Goal: Navigation & Orientation: Go to known website

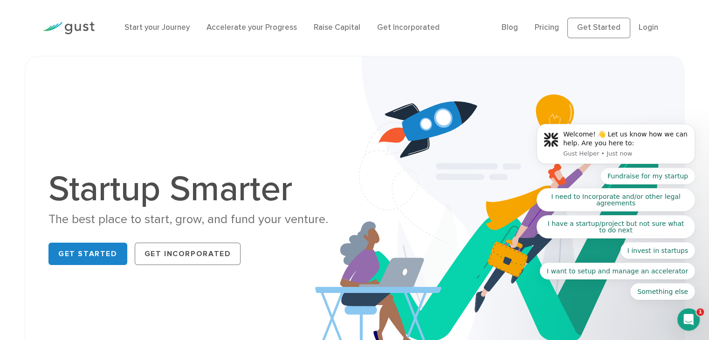
click at [645, 29] on body "Welcome! 👋 Let us know how we can help. Are you here to: Gust Helper • Just now…" at bounding box center [615, 147] width 179 height 328
click at [585, 29] on body "Welcome! 👋 Let us know how we can help. Are you here to: Gust Helper • Just now…" at bounding box center [615, 147] width 179 height 328
click at [686, 322] on icon "Open Intercom Messenger" at bounding box center [688, 319] width 15 height 15
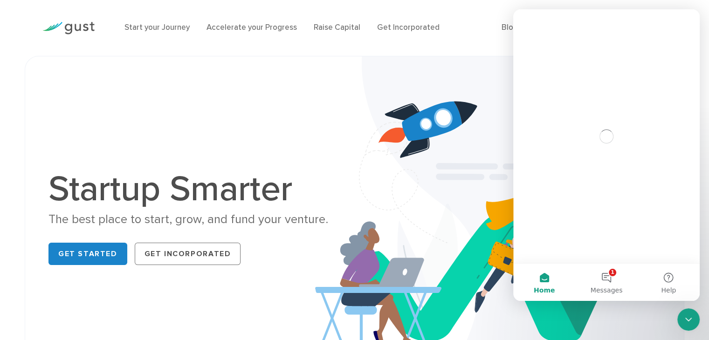
click at [686, 322] on icon "Close Intercom Messenger" at bounding box center [688, 319] width 11 height 11
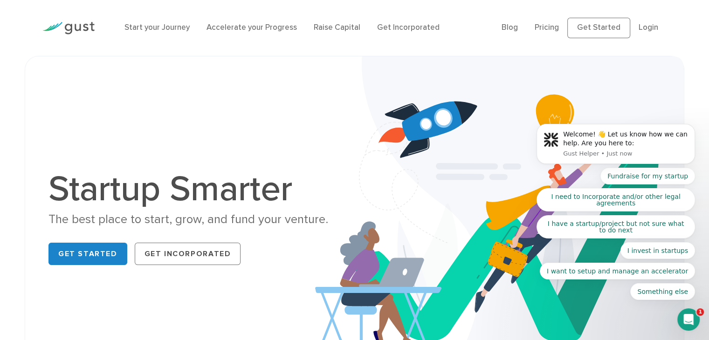
click at [596, 23] on body "Welcome! 👋 Let us know how we can help. Are you here to: Gust Helper • Just now…" at bounding box center [615, 147] width 179 height 328
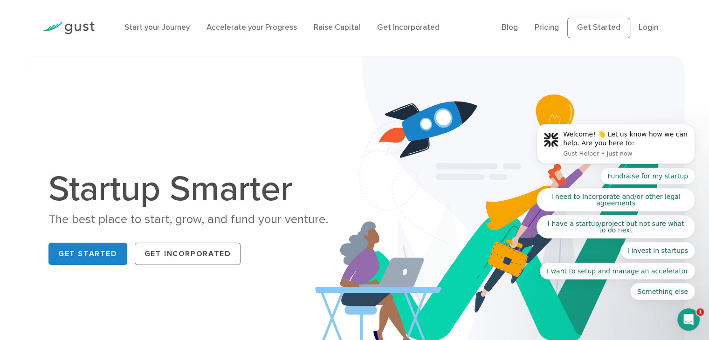
click at [622, 86] on body "Welcome! 👋 Let us know how we can help. Are you here to: Gust Helper • Just now…" at bounding box center [615, 147] width 179 height 328
click at [82, 262] on link "Get Started" at bounding box center [87, 254] width 79 height 22
